Goal: Task Accomplishment & Management: Complete application form

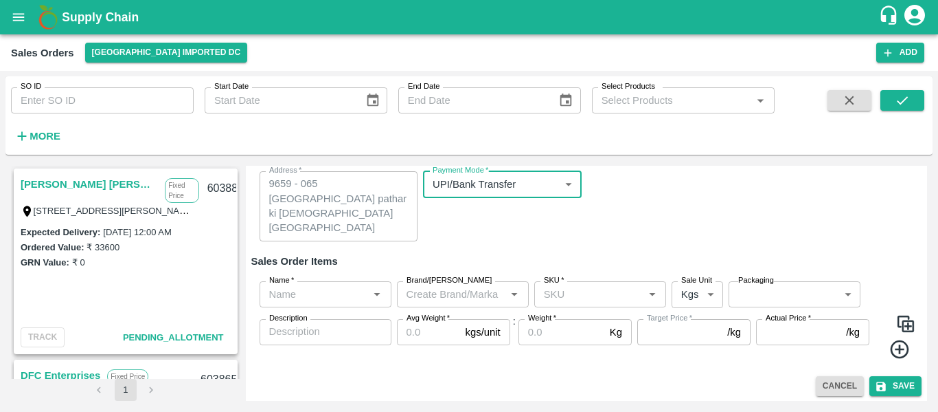
scroll to position [131, 0]
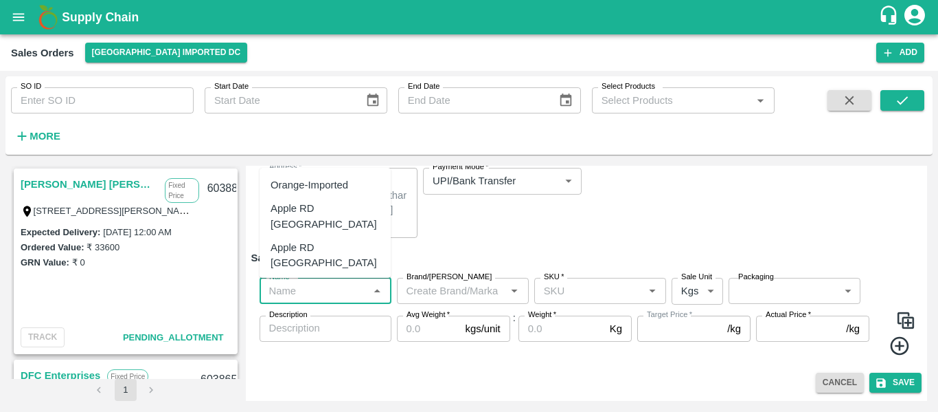
click at [293, 297] on input "Name   *" at bounding box center [314, 291] width 101 height 18
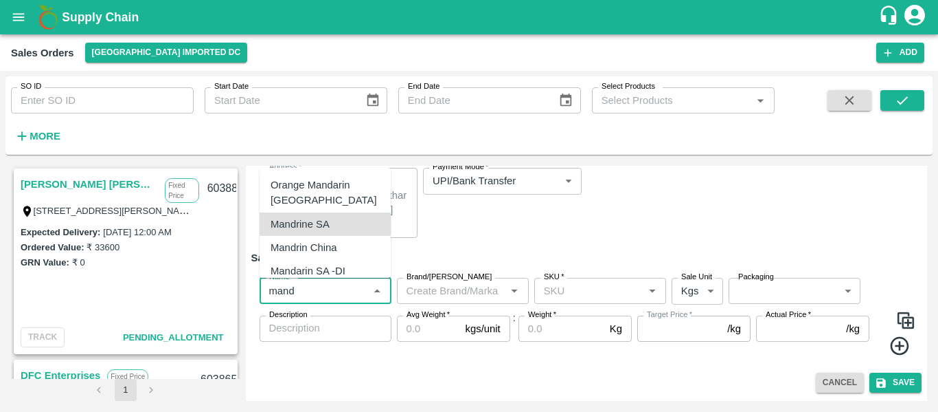
scroll to position [5, 0]
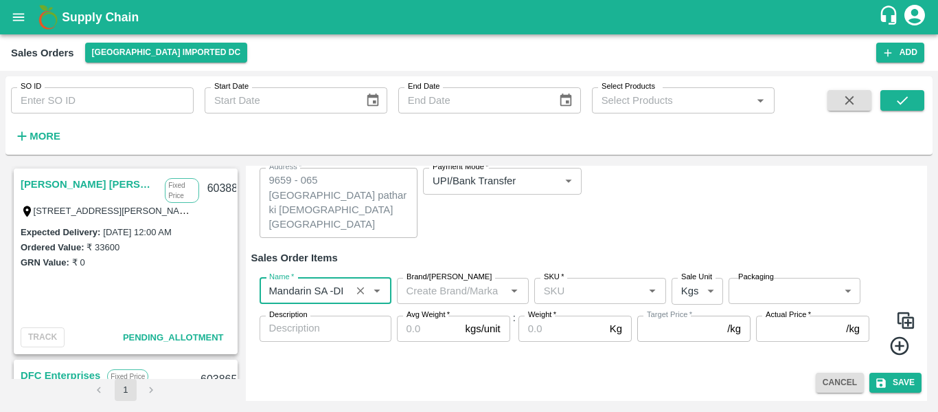
type input "Mandarin SA -DI"
click at [579, 286] on input "SKU   *" at bounding box center [589, 291] width 101 height 18
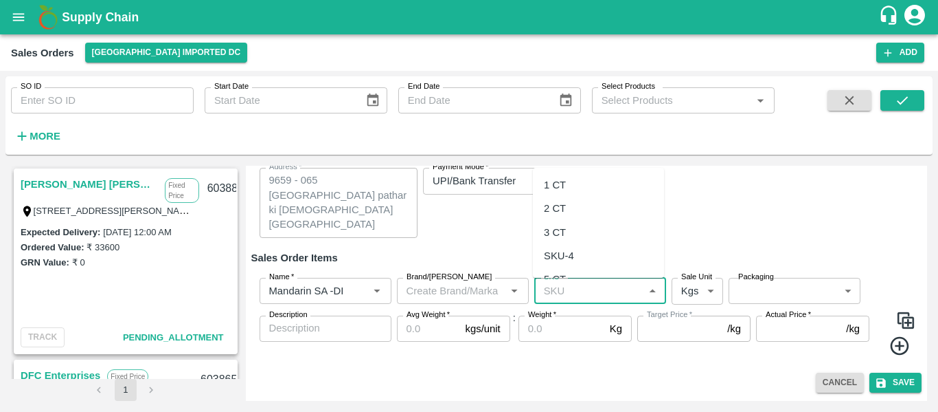
click at [565, 209] on div "2 CT" at bounding box center [555, 208] width 22 height 15
type input "2 CT"
type input "NA"
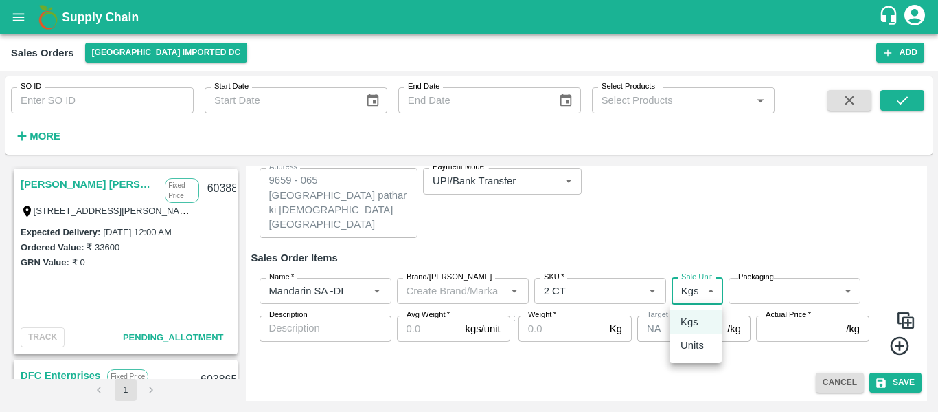
click at [706, 286] on body "Supply Chain Sales Orders [GEOGRAPHIC_DATA] Imported [GEOGRAPHIC_DATA] Add SO I…" at bounding box center [469, 206] width 938 height 412
click at [697, 340] on p "Units" at bounding box center [692, 344] width 23 height 15
type input "2"
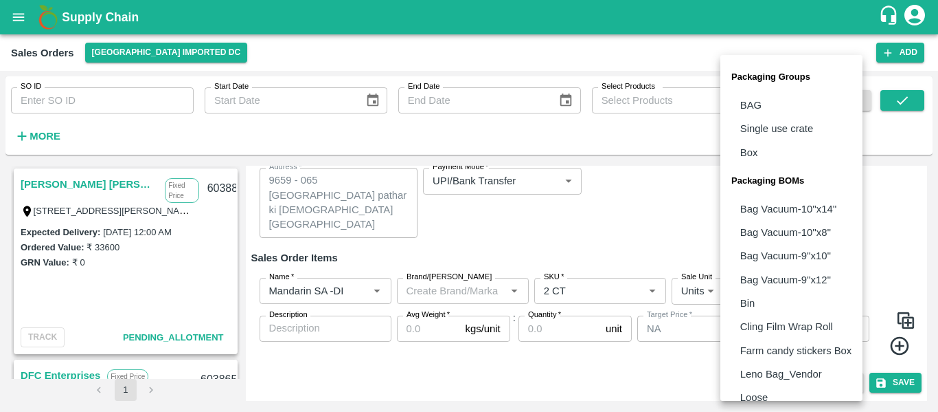
click at [751, 291] on body "Supply Chain Sales Orders [GEOGRAPHIC_DATA] Imported [GEOGRAPHIC_DATA] Add SO I…" at bounding box center [469, 206] width 938 height 412
click at [756, 147] on p "Box" at bounding box center [750, 152] width 18 height 15
type input "GRP/1"
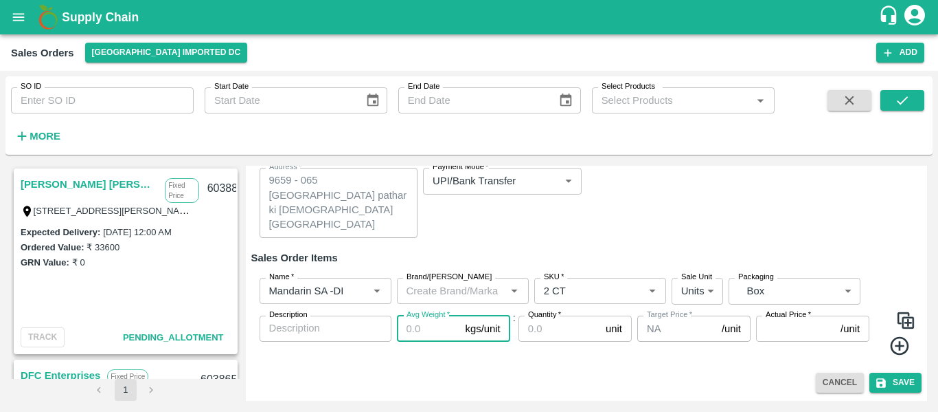
click at [425, 327] on input "Avg Weight   *" at bounding box center [428, 328] width 63 height 26
type input "10"
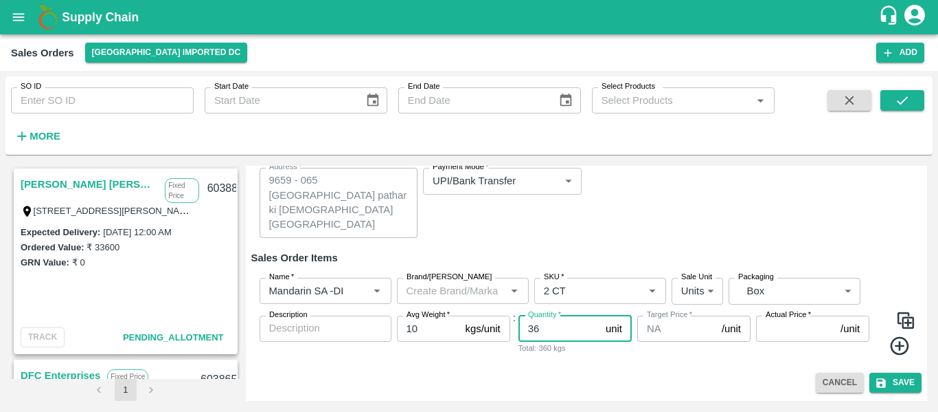
type input "36"
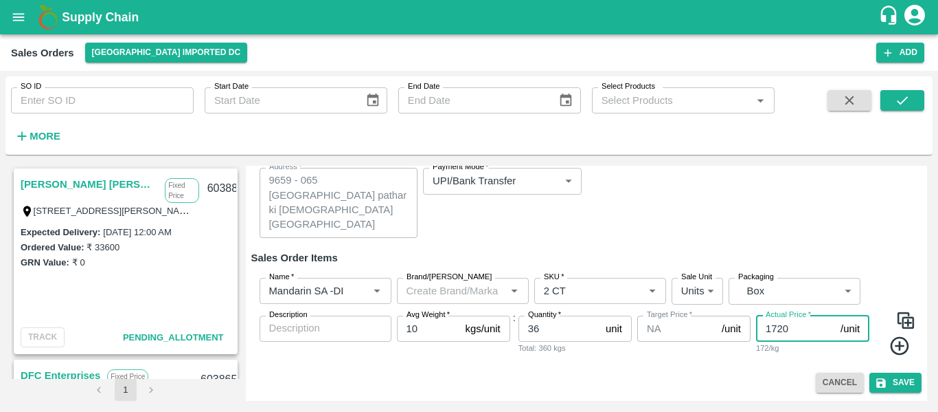
type input "1720"
click at [894, 344] on icon at bounding box center [900, 346] width 23 height 23
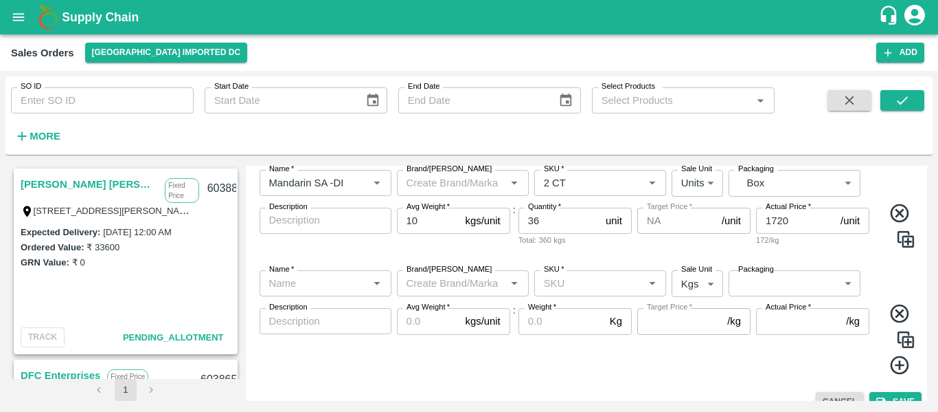
scroll to position [240, 0]
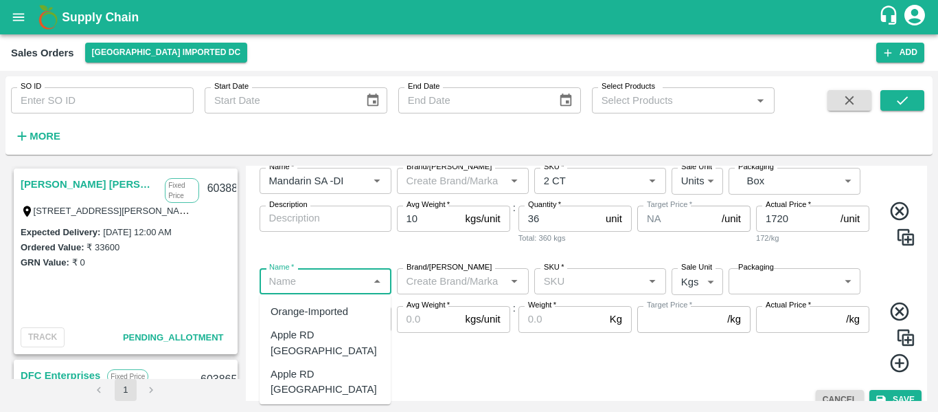
click at [315, 275] on input "Name   *" at bounding box center [314, 281] width 101 height 18
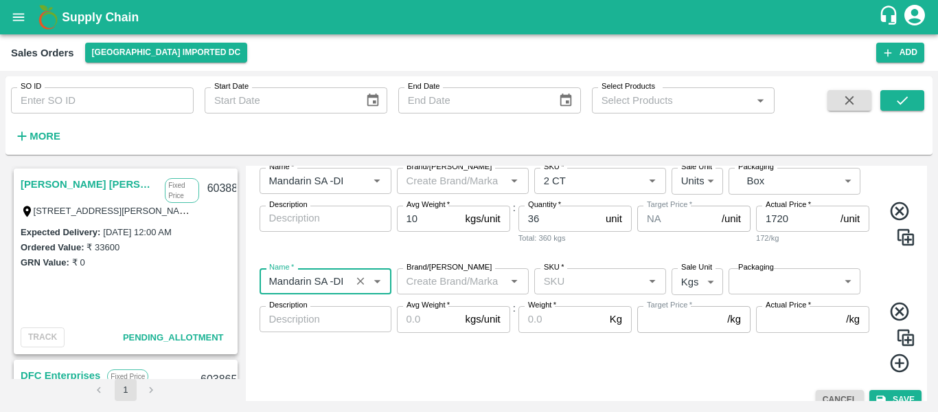
type input "Mandarin SA -DI"
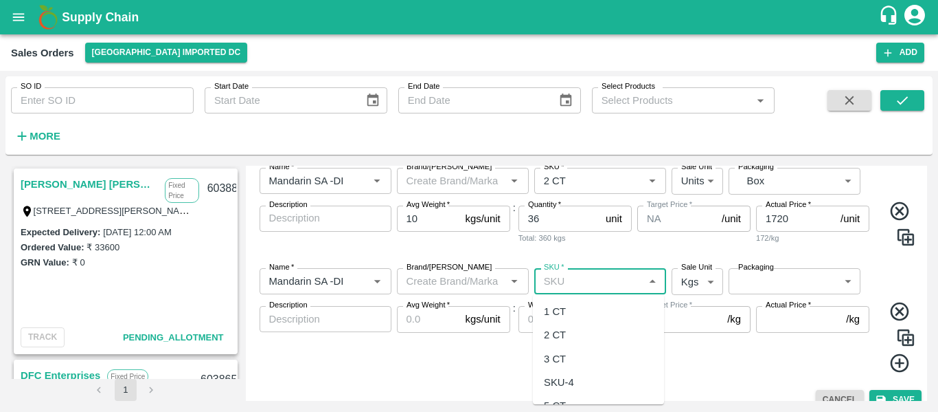
click at [548, 280] on input "SKU   *" at bounding box center [589, 281] width 101 height 18
click at [563, 355] on div "3 CT" at bounding box center [555, 358] width 22 height 15
type input "3 CT"
type input "NA"
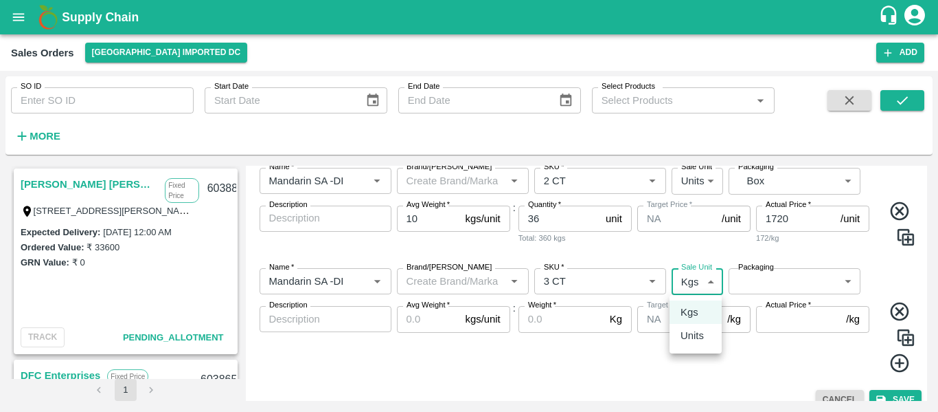
click at [699, 286] on body "Supply Chain Sales Orders [GEOGRAPHIC_DATA] Imported [GEOGRAPHIC_DATA] Add SO I…" at bounding box center [469, 206] width 938 height 412
click at [700, 333] on p "Units" at bounding box center [692, 335] width 23 height 15
type input "2"
click at [758, 269] on label "Packaging" at bounding box center [757, 267] width 36 height 11
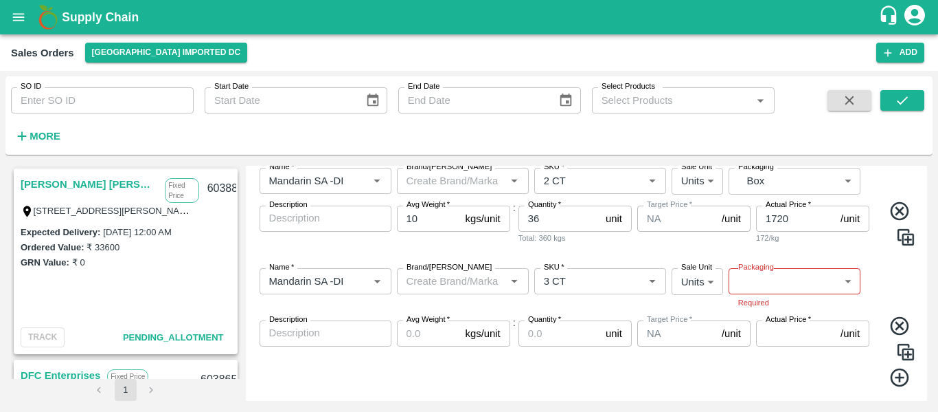
click at [760, 270] on label "Packaging" at bounding box center [757, 267] width 36 height 11
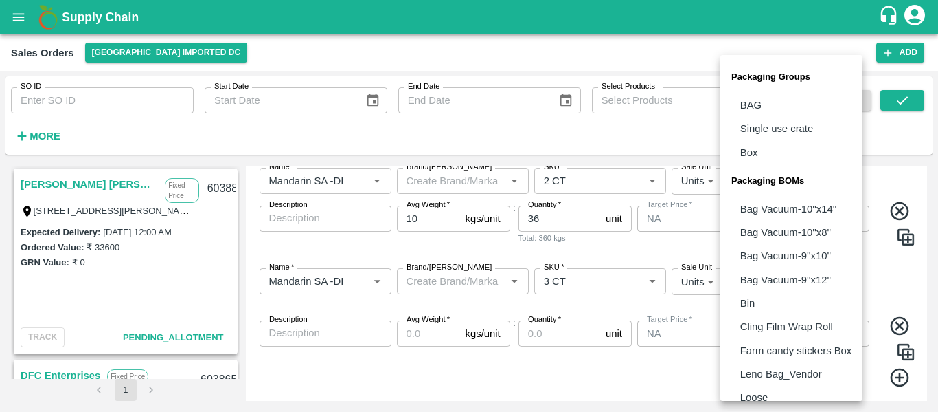
click at [758, 281] on body "Supply Chain Sales Orders [GEOGRAPHIC_DATA] Imported [GEOGRAPHIC_DATA] Add SO I…" at bounding box center [469, 206] width 938 height 412
click at [754, 162] on li "Box" at bounding box center [792, 152] width 142 height 23
type input "GRP/1"
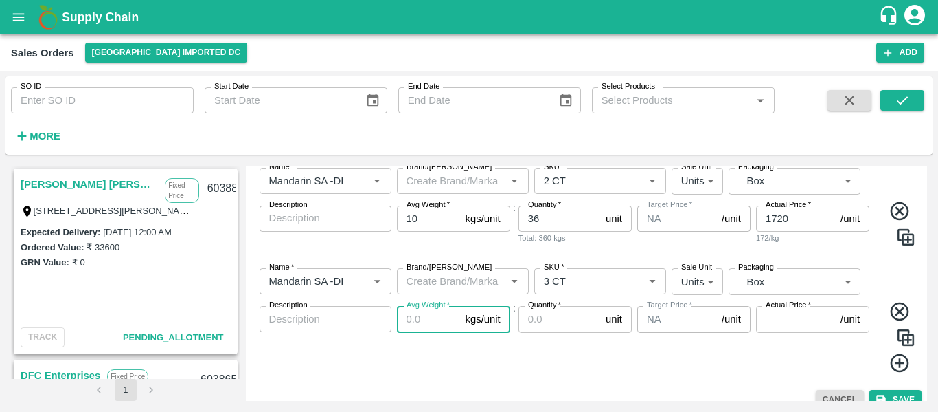
click at [426, 317] on input "Avg Weight   *" at bounding box center [428, 319] width 63 height 26
type input "10"
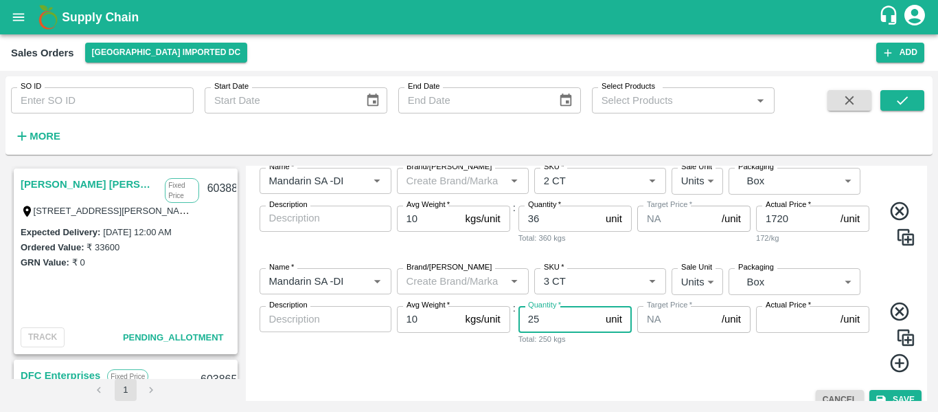
type input "25"
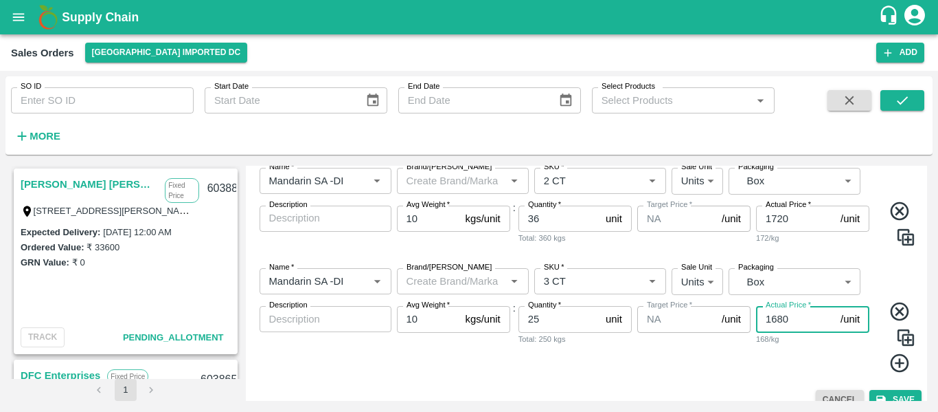
type input "1680"
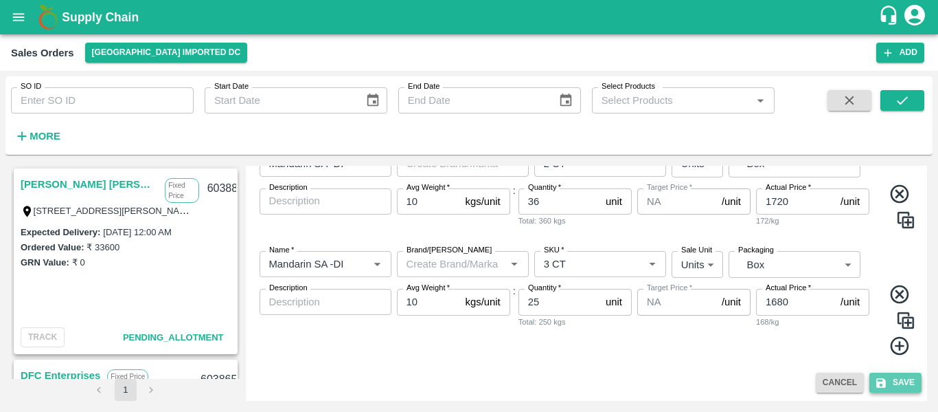
click at [895, 387] on button "Save" at bounding box center [896, 382] width 52 height 20
